Goal: Task Accomplishment & Management: Manage account settings

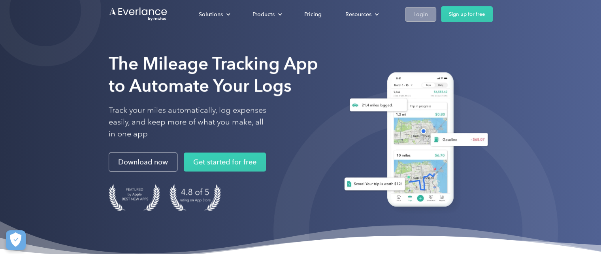
click at [418, 15] on div "Login" at bounding box center [420, 14] width 15 height 10
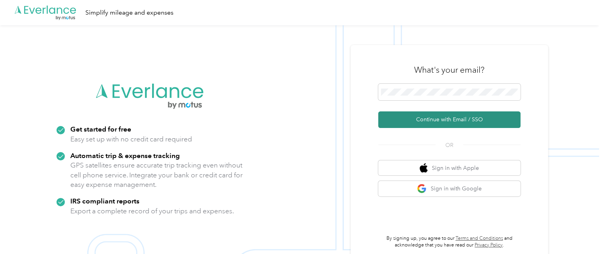
click at [443, 115] on button "Continue with Email / SSO" at bounding box center [449, 119] width 142 height 17
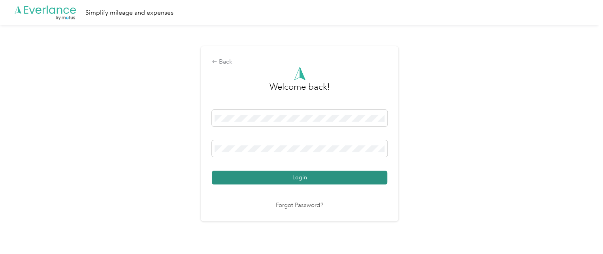
click at [299, 180] on button "Login" at bounding box center [299, 178] width 175 height 14
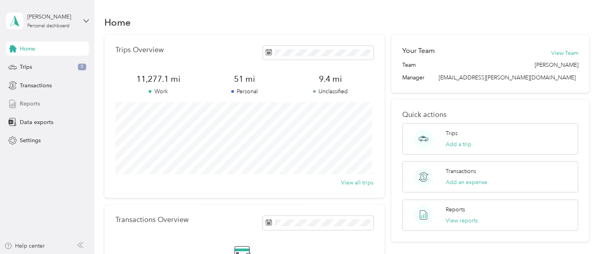
click at [30, 104] on span "Reports" at bounding box center [30, 104] width 20 height 8
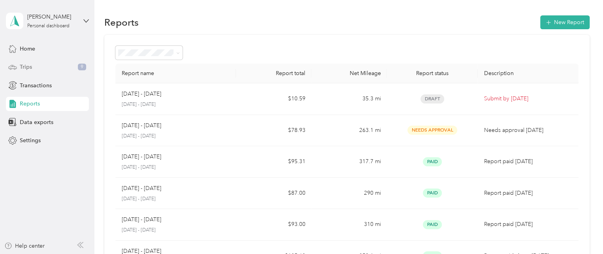
click at [26, 64] on span "Trips" at bounding box center [26, 67] width 12 height 8
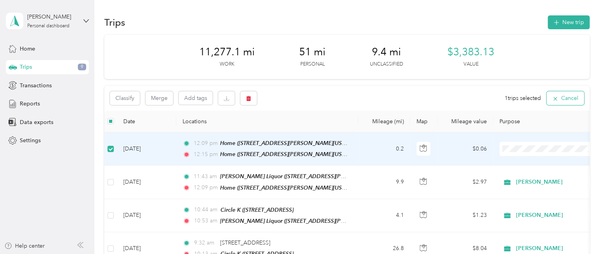
click at [564, 98] on button "Cancel" at bounding box center [565, 98] width 38 height 14
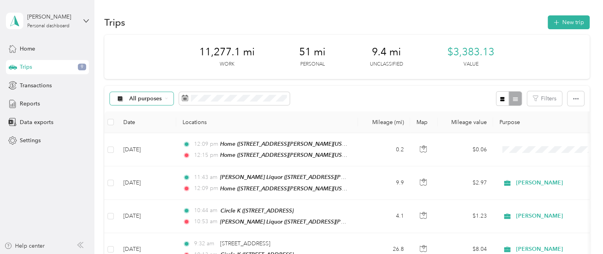
click at [149, 99] on span "All purposes" at bounding box center [145, 99] width 33 height 6
click at [324, 99] on div "All purposes Filters" at bounding box center [346, 99] width 485 height 26
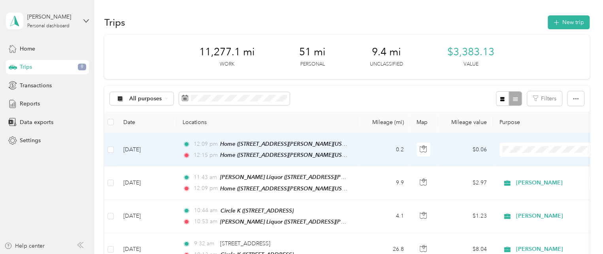
click at [531, 178] on li "Personal" at bounding box center [548, 178] width 98 height 14
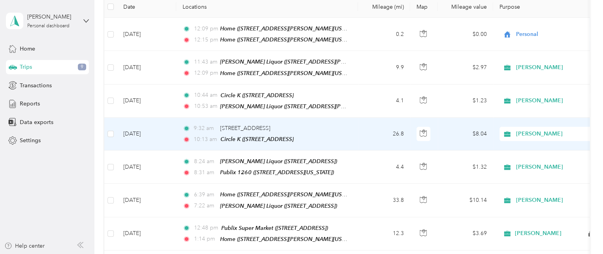
scroll to position [118, 0]
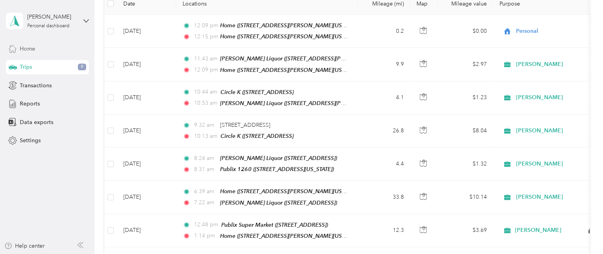
click at [31, 50] on span "Home" at bounding box center [27, 49] width 15 height 8
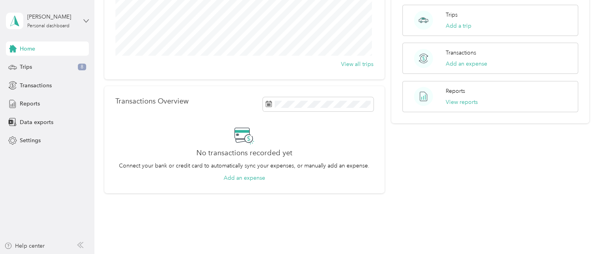
click at [84, 19] on icon at bounding box center [86, 21] width 6 height 6
click at [30, 63] on div "Log out" at bounding box center [28, 60] width 30 height 8
